Goal: Task Accomplishment & Management: Manage account settings

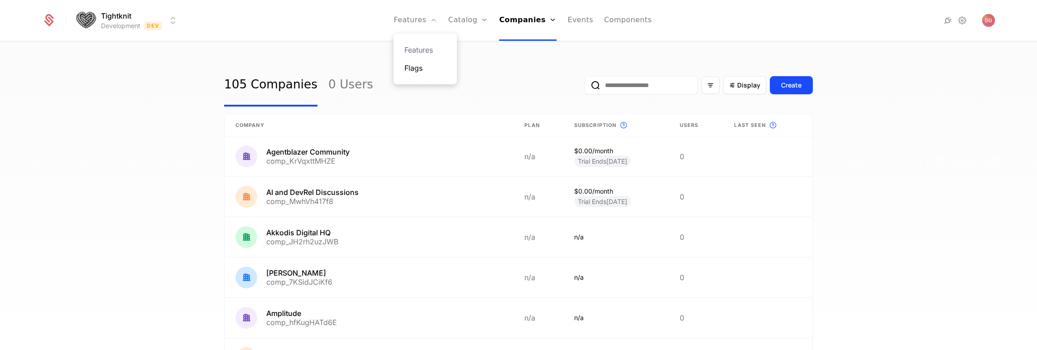
click at [417, 69] on link "Flags" at bounding box center [425, 67] width 42 height 11
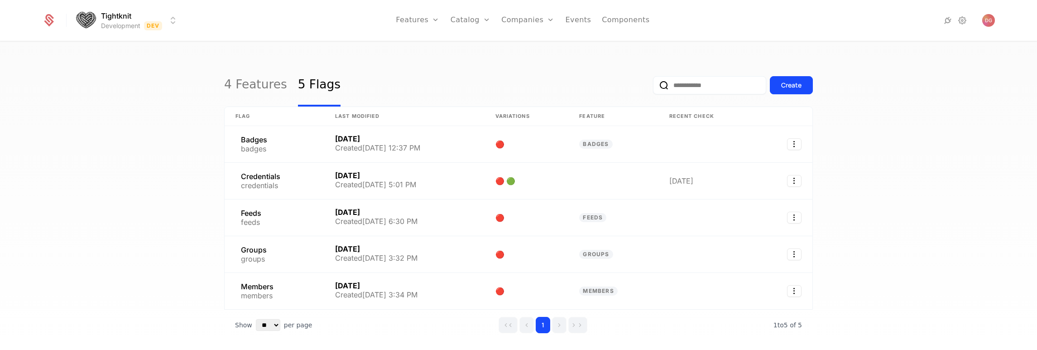
click at [906, 183] on div "4 Features 5 Flags Create Flag Last Modified Variations Feature Recent check Ba…" at bounding box center [518, 198] width 1037 height 313
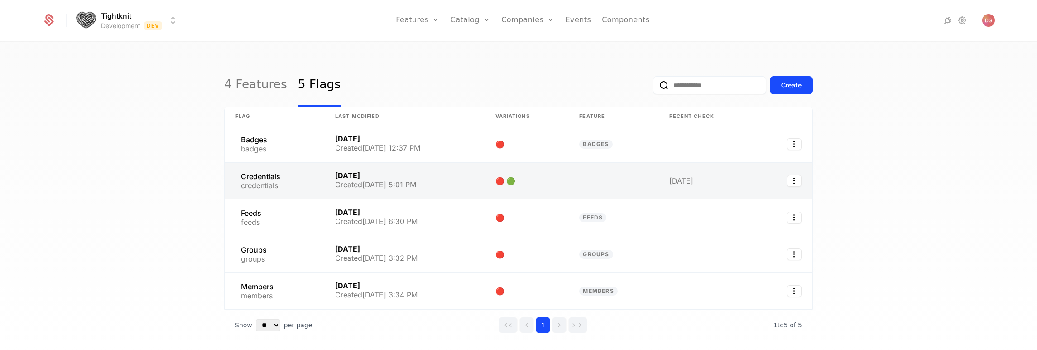
click at [284, 177] on link at bounding box center [275, 181] width 100 height 36
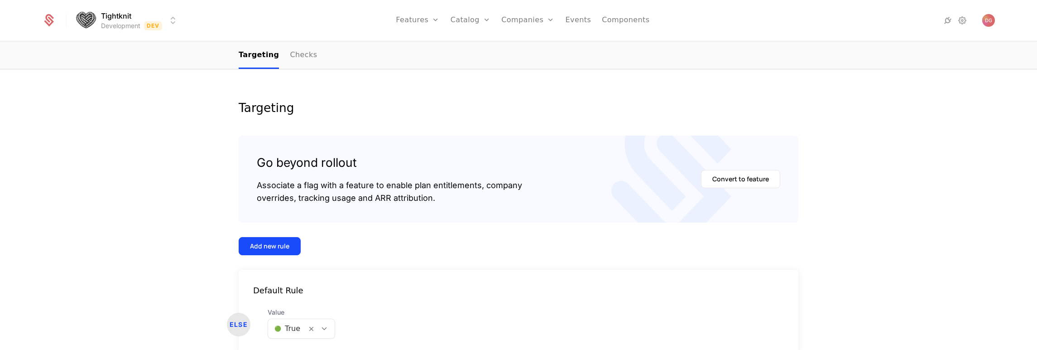
scroll to position [154, 0]
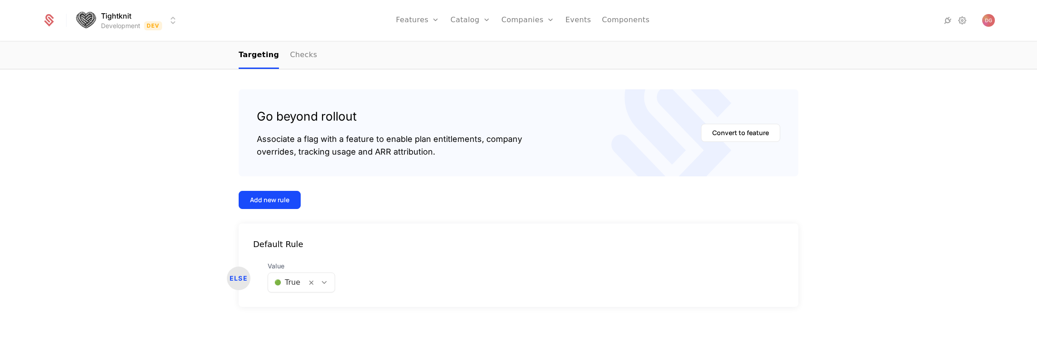
click at [326, 283] on div at bounding box center [323, 282] width 15 height 10
click at [293, 316] on div "🔴 False" at bounding box center [297, 322] width 67 height 16
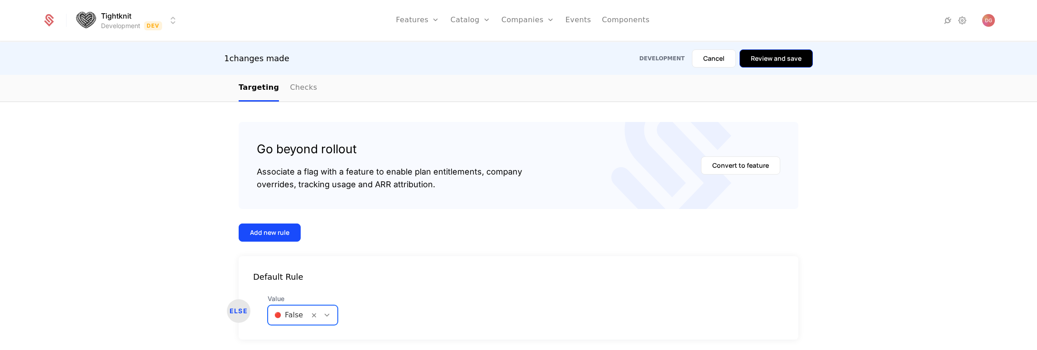
click at [779, 53] on button "Review and save" at bounding box center [775, 58] width 73 height 18
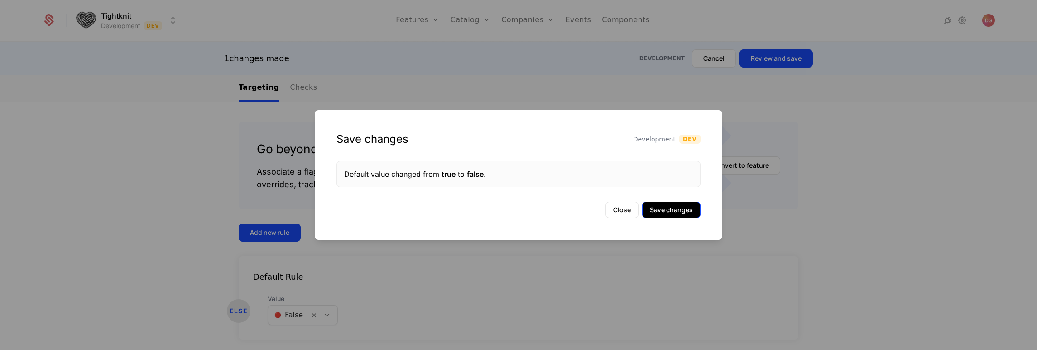
click at [666, 206] on button "Save changes" at bounding box center [671, 209] width 58 height 16
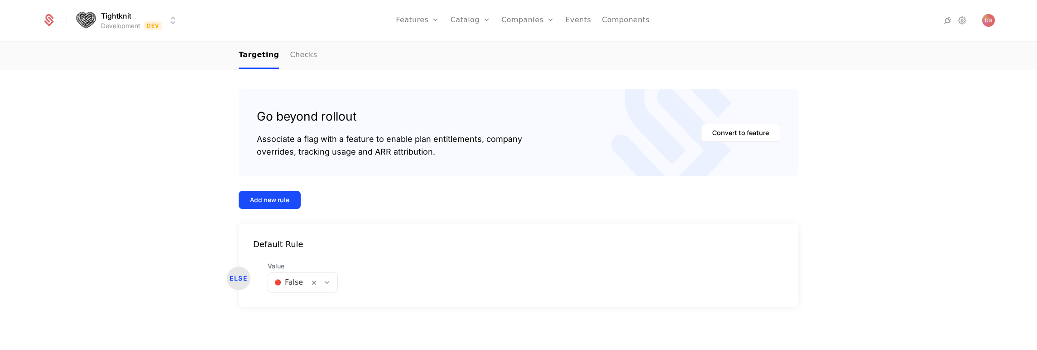
click at [323, 283] on icon at bounding box center [327, 282] width 8 height 8
click at [296, 310] on div "🟢 True" at bounding box center [298, 305] width 69 height 16
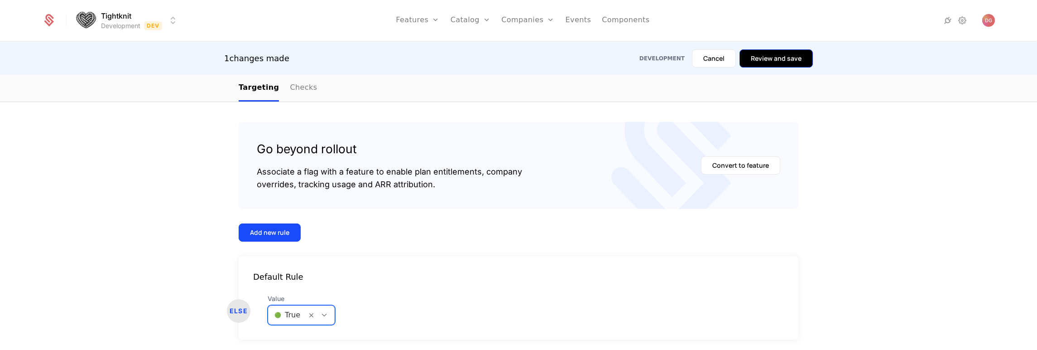
click at [762, 60] on button "Review and save" at bounding box center [775, 58] width 73 height 18
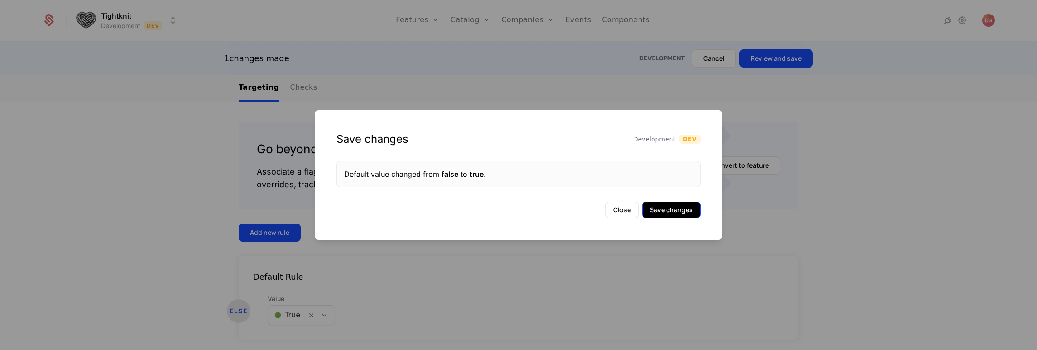
click at [670, 206] on button "Save changes" at bounding box center [671, 209] width 58 height 16
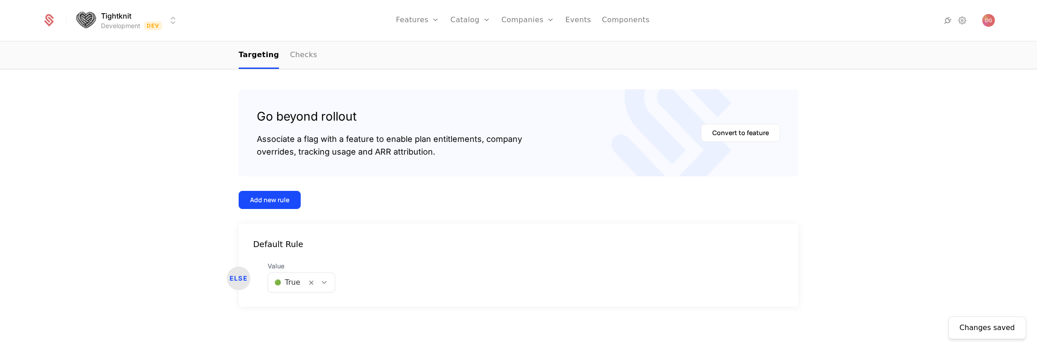
click at [320, 284] on icon at bounding box center [324, 282] width 8 height 8
click at [295, 324] on span "🔴 False" at bounding box center [285, 322] width 31 height 8
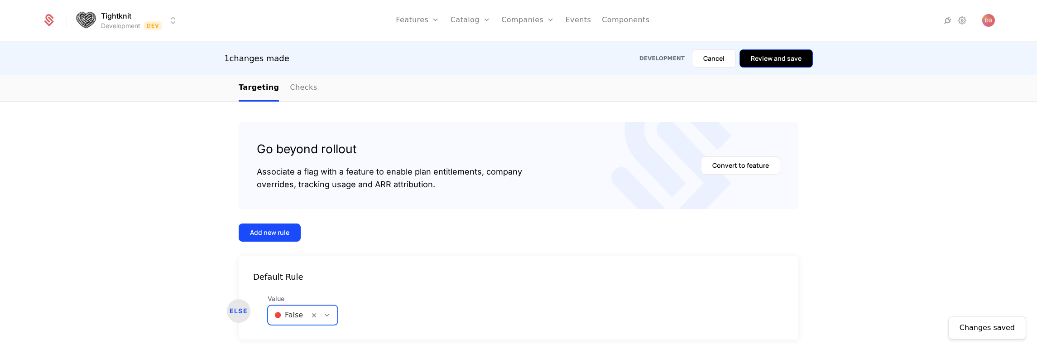
click at [771, 56] on button "Review and save" at bounding box center [775, 58] width 73 height 18
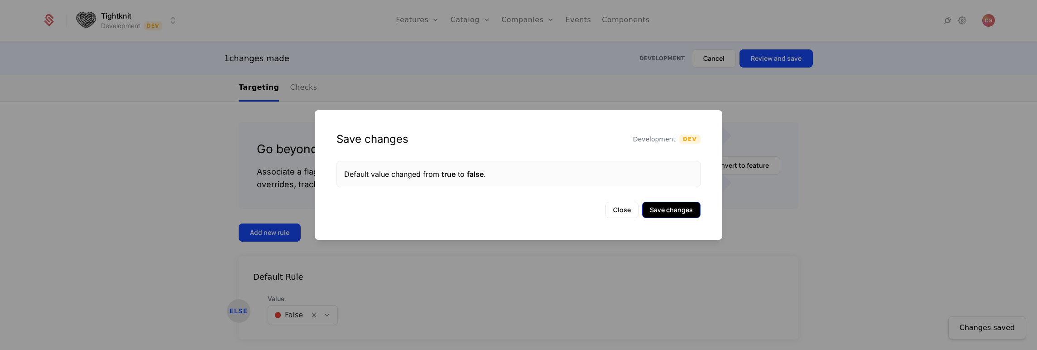
click at [676, 210] on button "Save changes" at bounding box center [671, 209] width 58 height 16
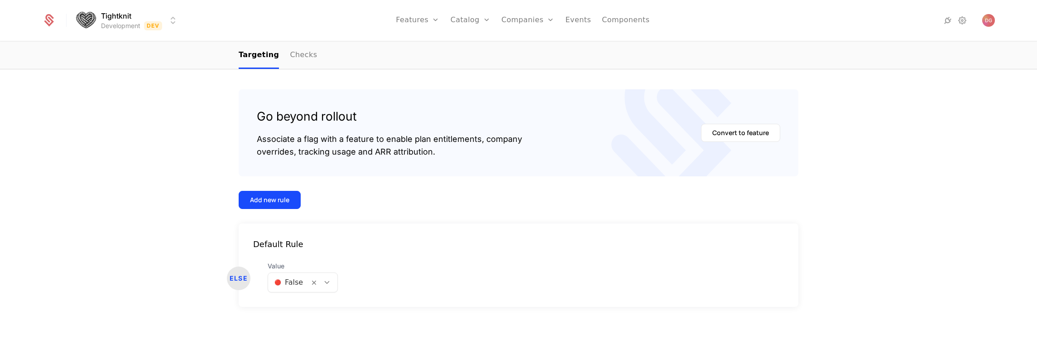
click at [972, 99] on div "Targeting Go beyond rollout Associate a flag with a feature to enable plan enti…" at bounding box center [518, 181] width 1037 height 338
click at [331, 279] on div at bounding box center [323, 282] width 28 height 19
click at [310, 308] on div "🟢 True" at bounding box center [299, 305] width 58 height 9
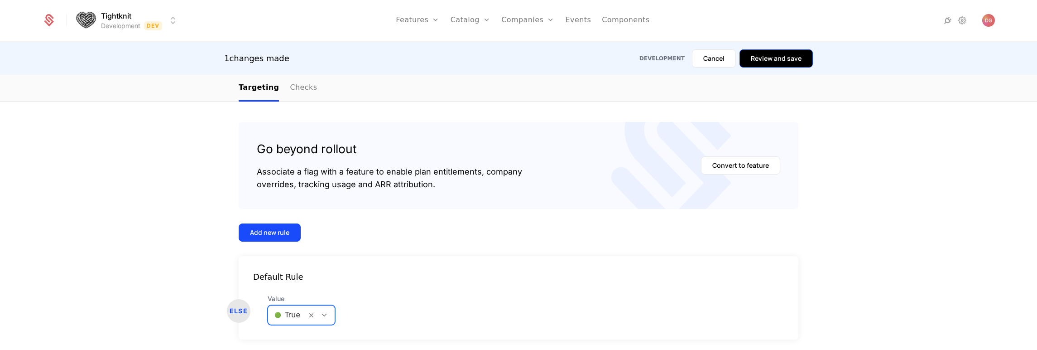
click at [767, 56] on button "Review and save" at bounding box center [775, 58] width 73 height 18
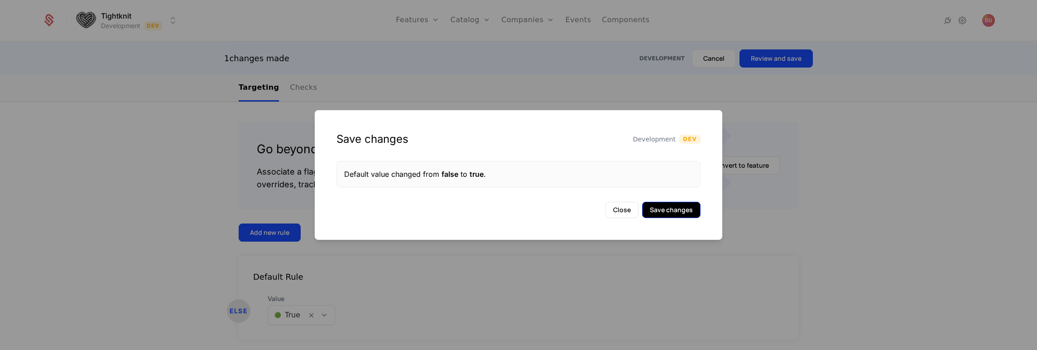
click at [663, 214] on button "Save changes" at bounding box center [671, 209] width 58 height 16
